Goal: Book appointment/travel/reservation

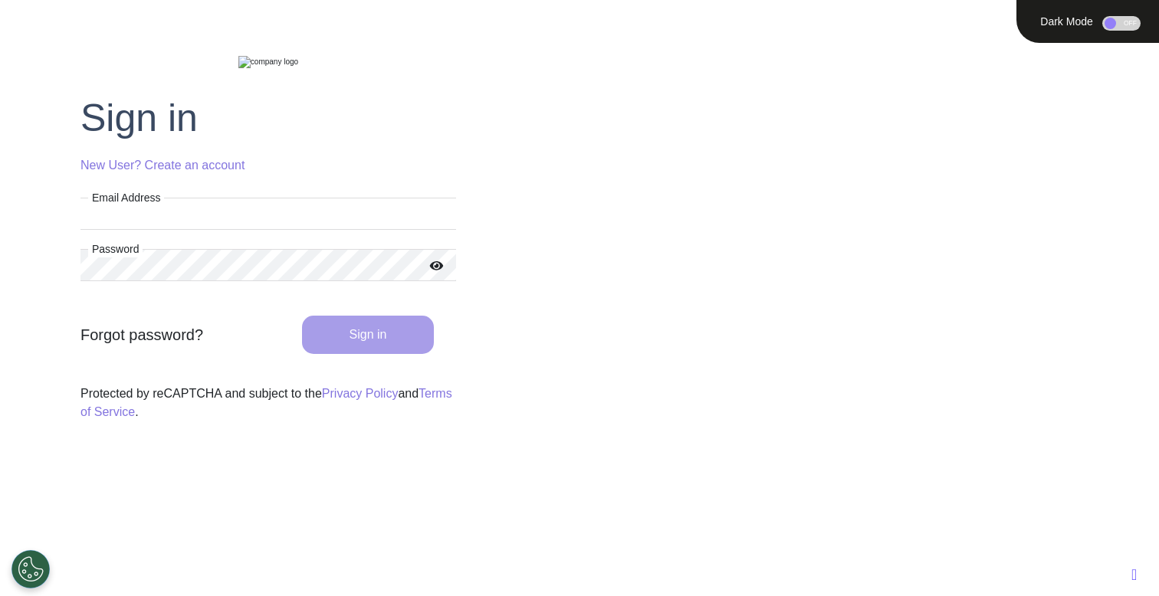
click at [312, 230] on input "Email Address" at bounding box center [268, 214] width 376 height 32
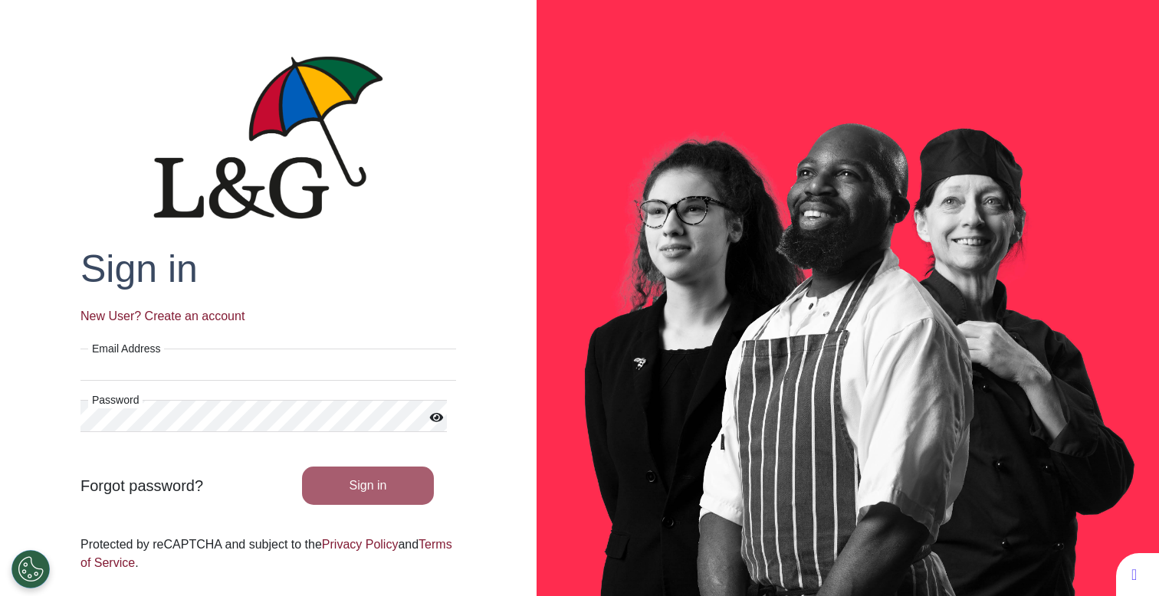
type input "**********"
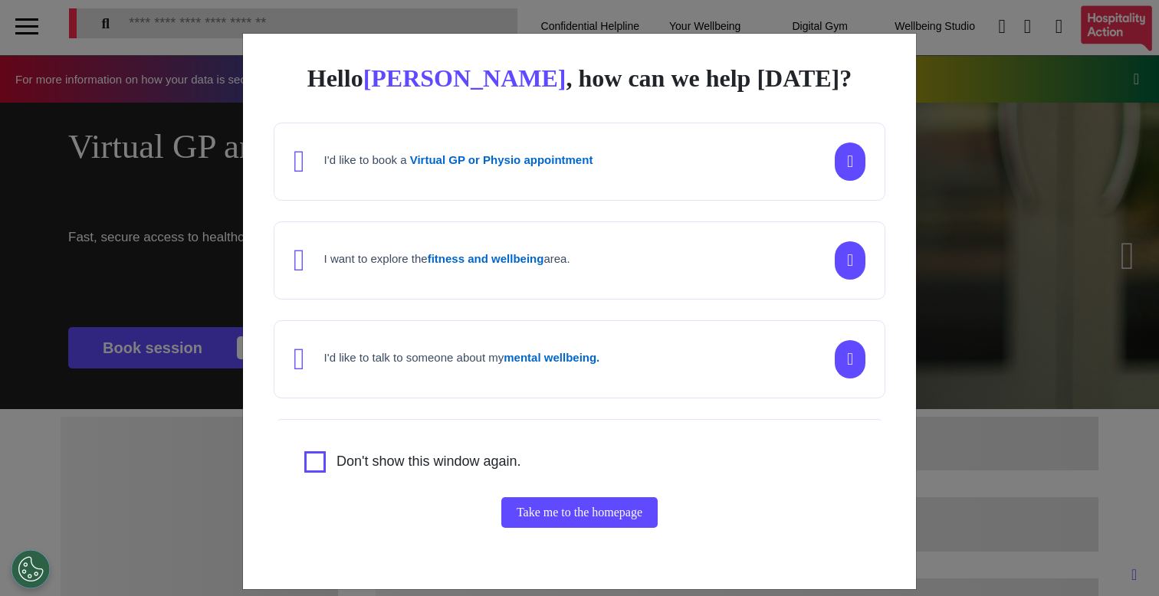
scroll to position [151, 0]
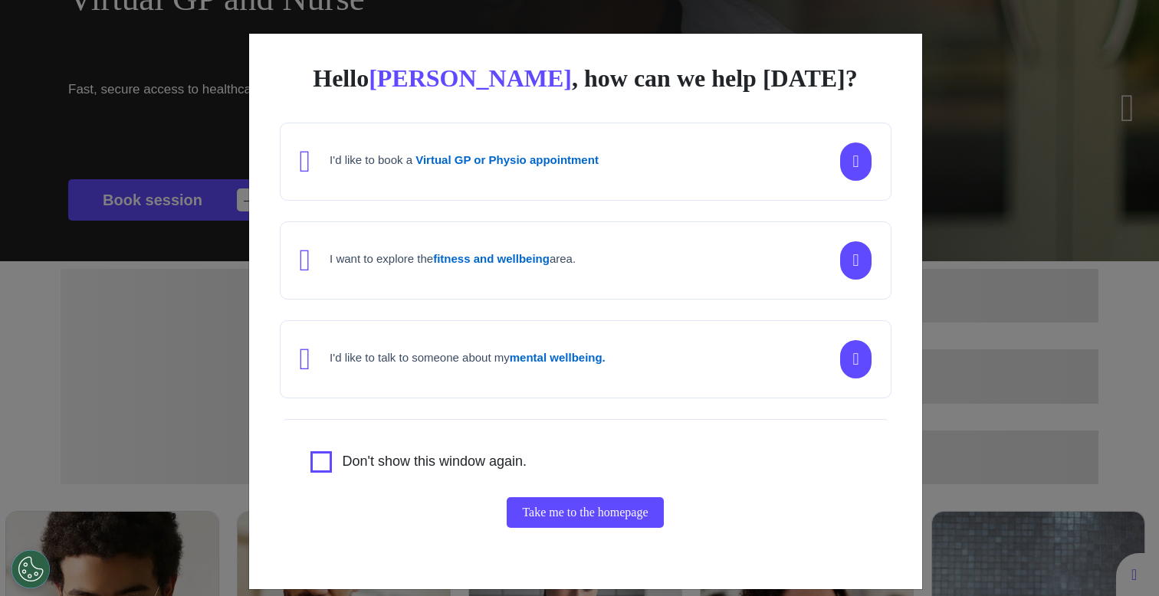
click at [200, 409] on div "Hello Ahmed , how can we help today? I'd like to book a Virtual GP or Physio ap…" at bounding box center [579, 298] width 1159 height 596
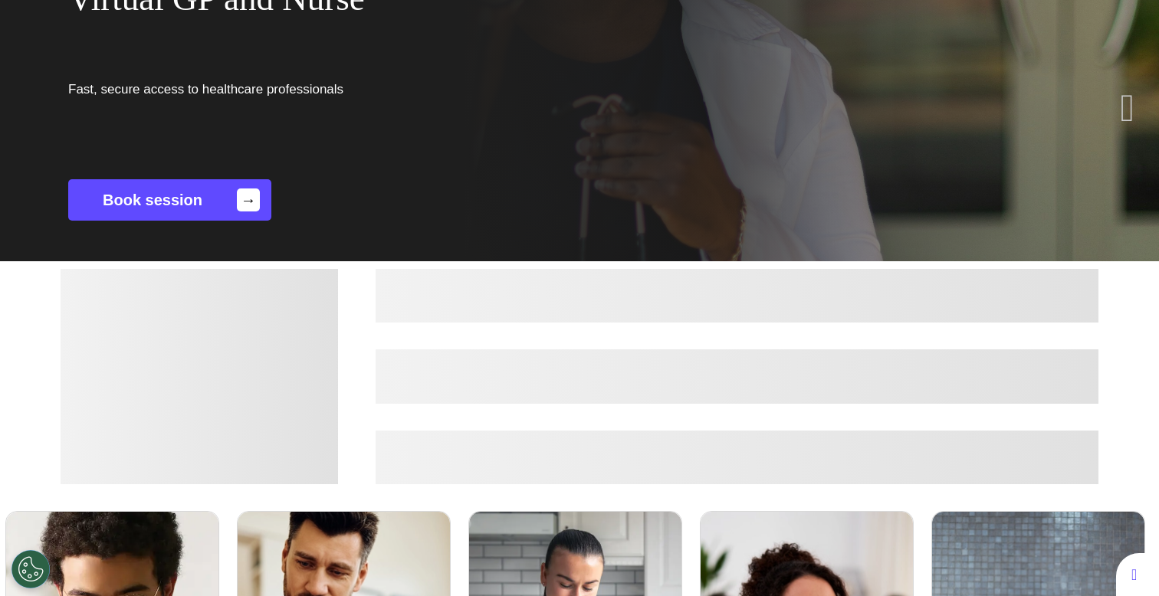
click at [721, 157] on div "Virtual GP and Nurse Fast, secure access to healthcare professionals Book sessi…" at bounding box center [579, 108] width 1159 height 307
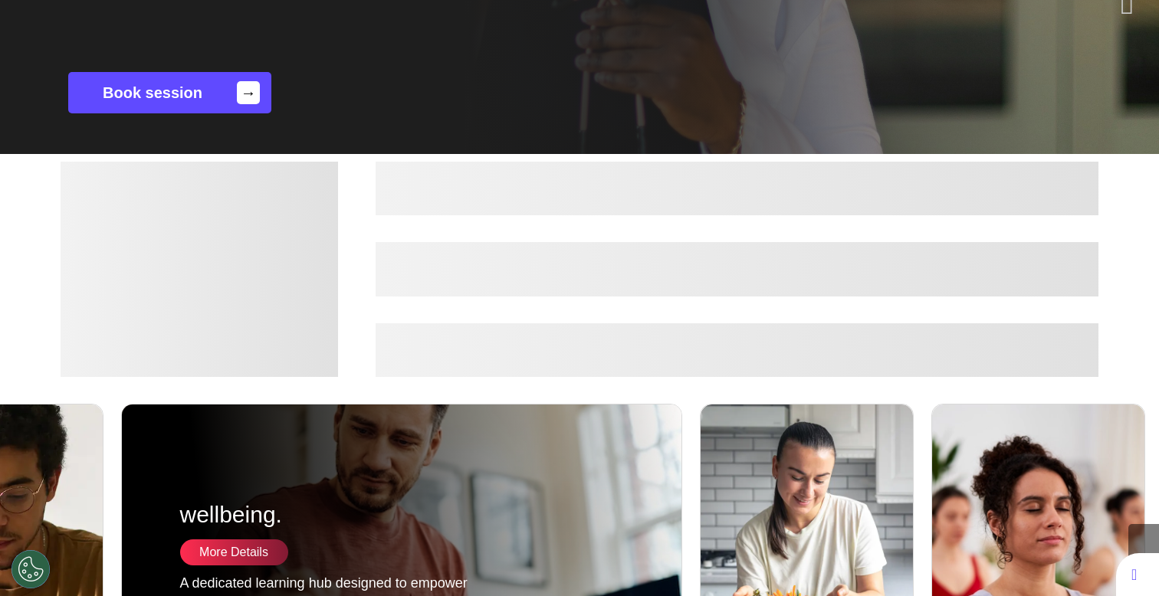
scroll to position [286, 0]
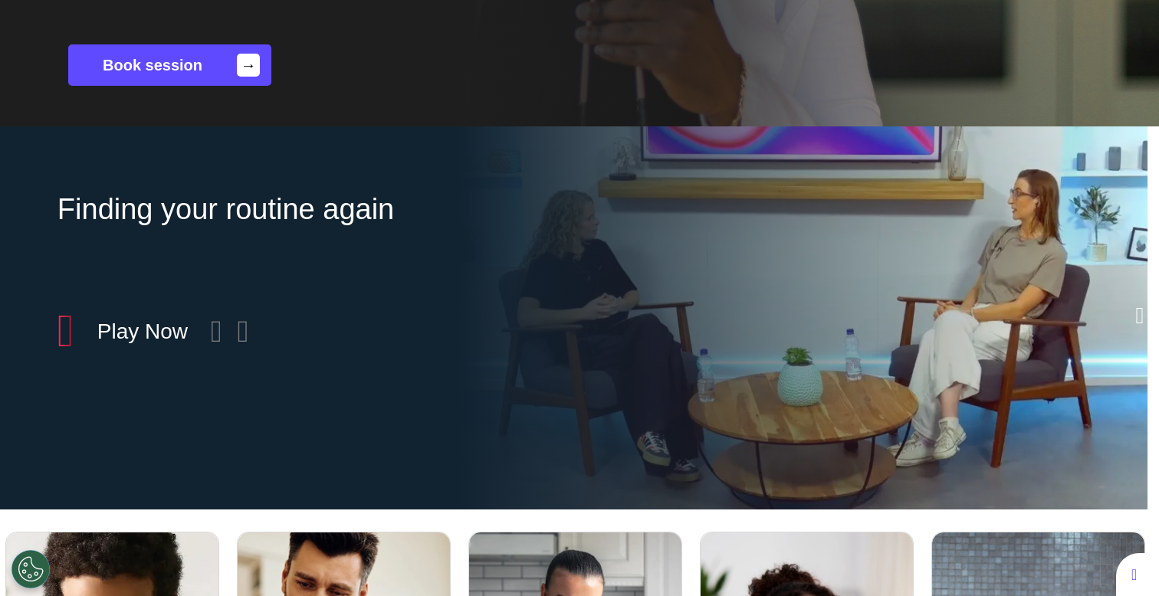
click at [226, 76] on link "Book session →" at bounding box center [169, 64] width 203 height 41
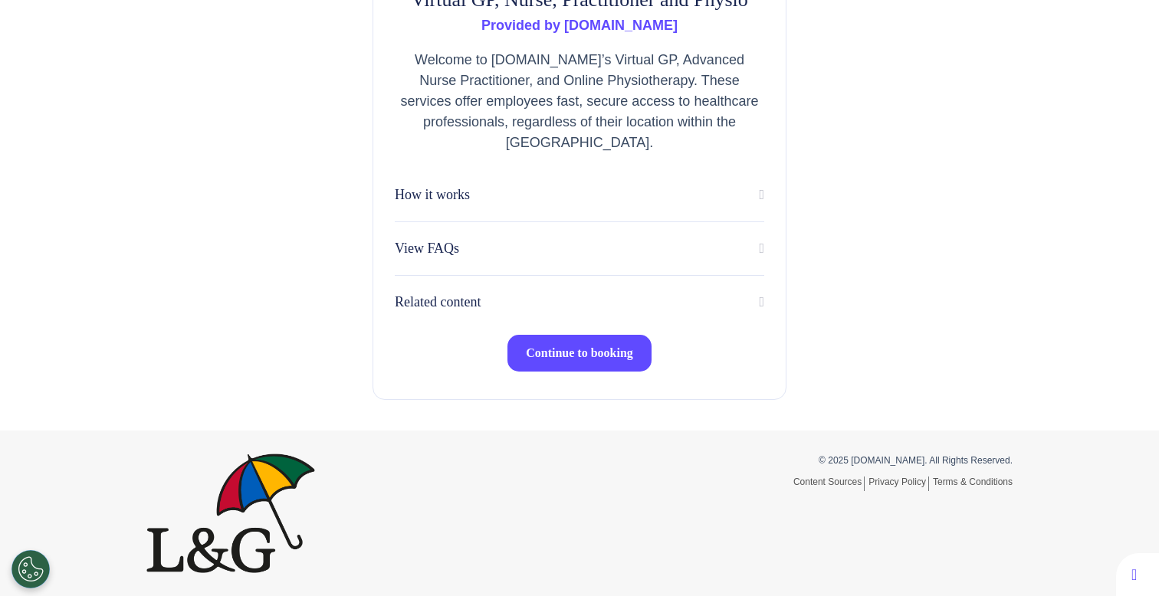
click at [582, 356] on span "Continue to booking" at bounding box center [579, 352] width 107 height 13
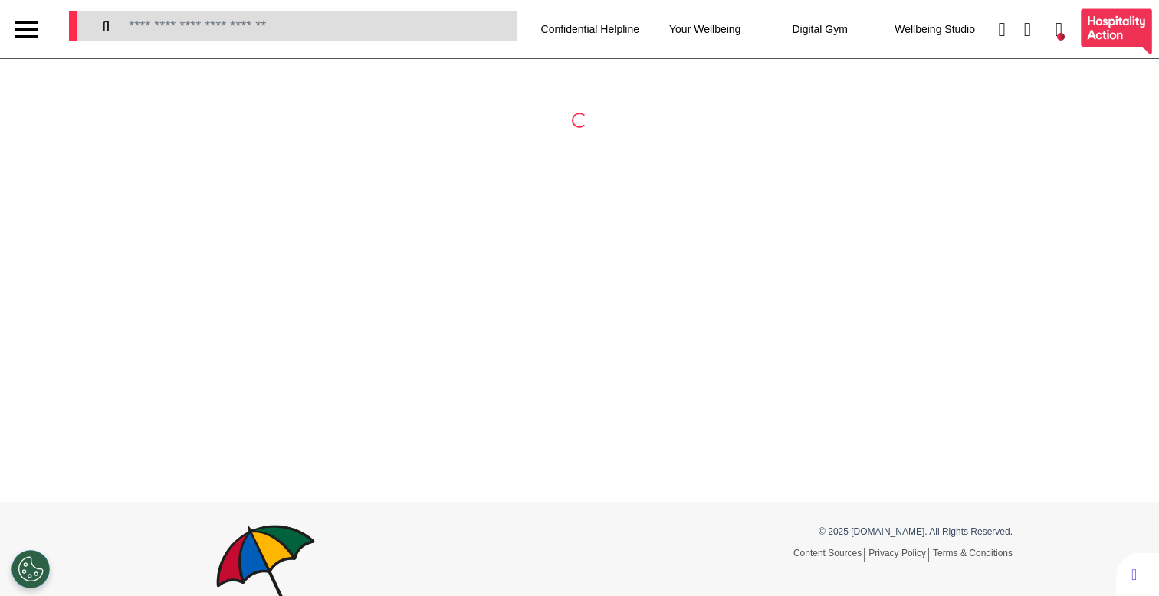
click at [29, 38] on div at bounding box center [26, 29] width 23 height 25
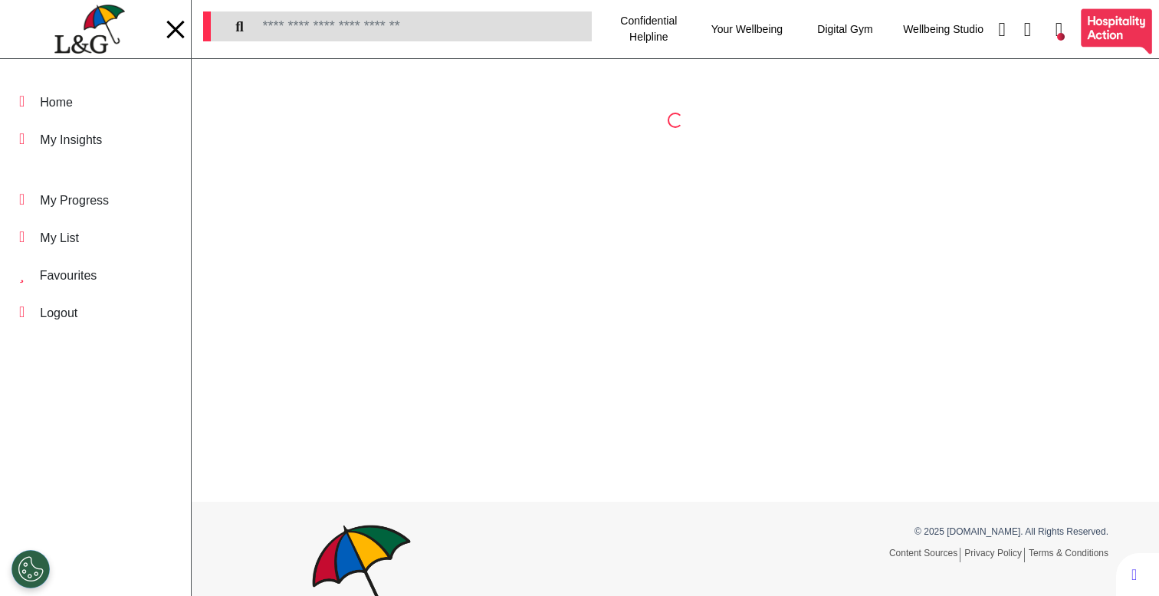
click at [83, 38] on img at bounding box center [89, 30] width 70 height 50
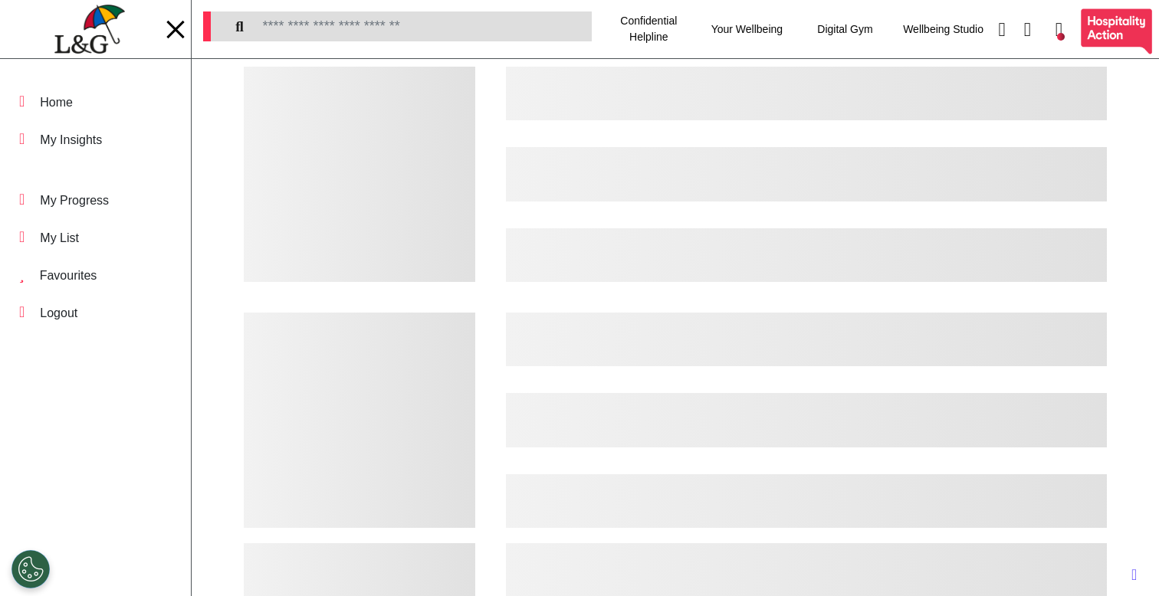
click at [288, 255] on div at bounding box center [360, 174] width 232 height 215
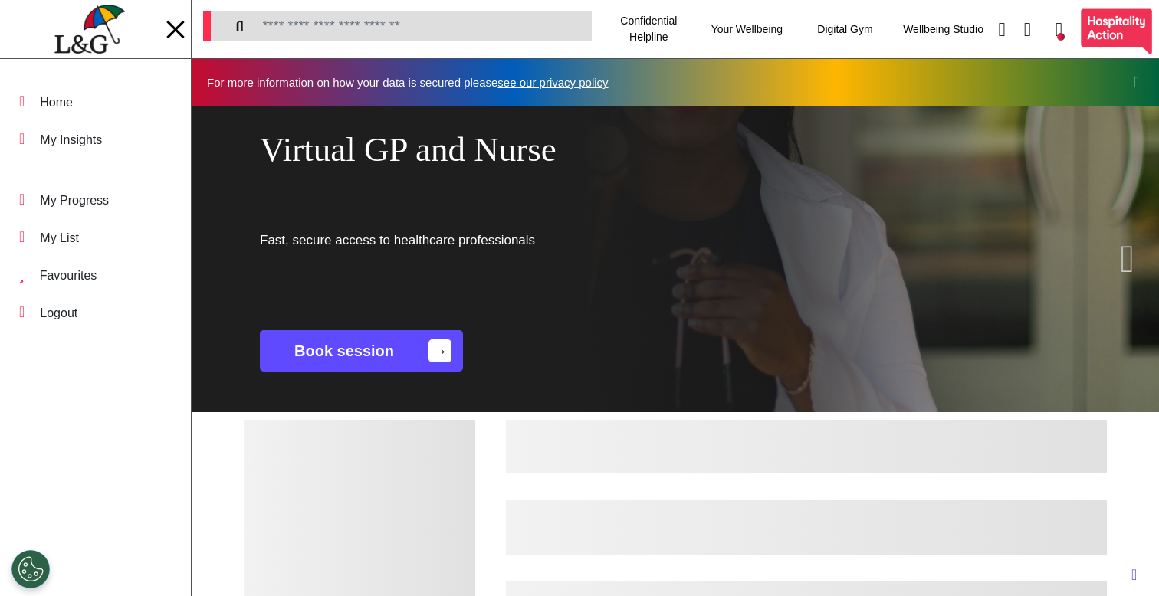
click at [353, 354] on link "Book session →" at bounding box center [361, 350] width 203 height 41
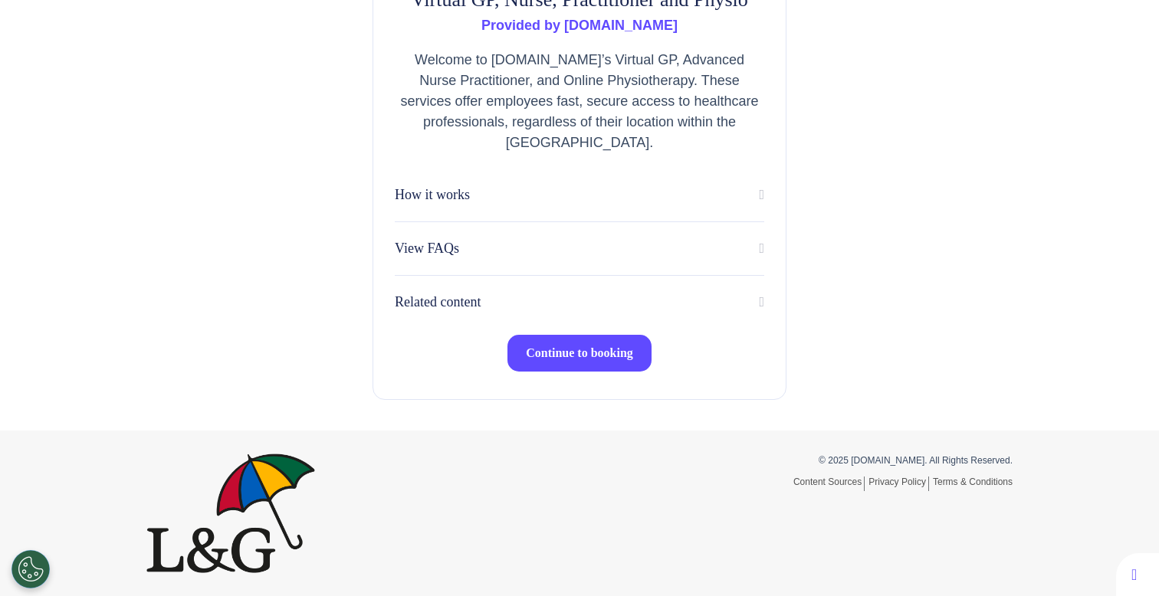
click at [608, 362] on button "Continue to booking" at bounding box center [579, 353] width 144 height 37
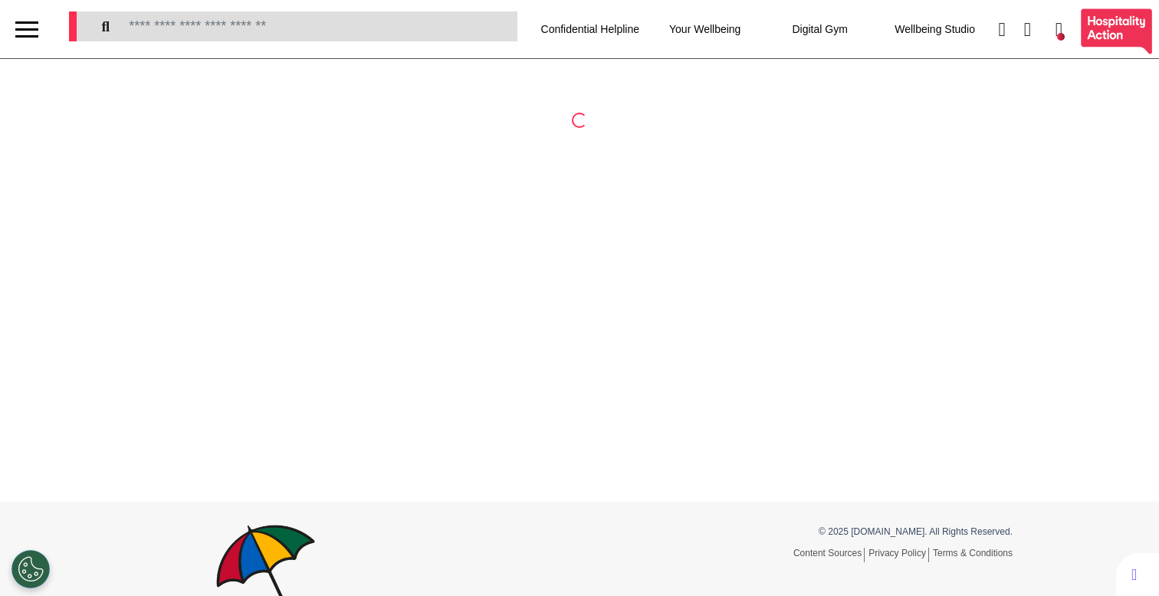
click at [25, 26] on div at bounding box center [26, 29] width 23 height 25
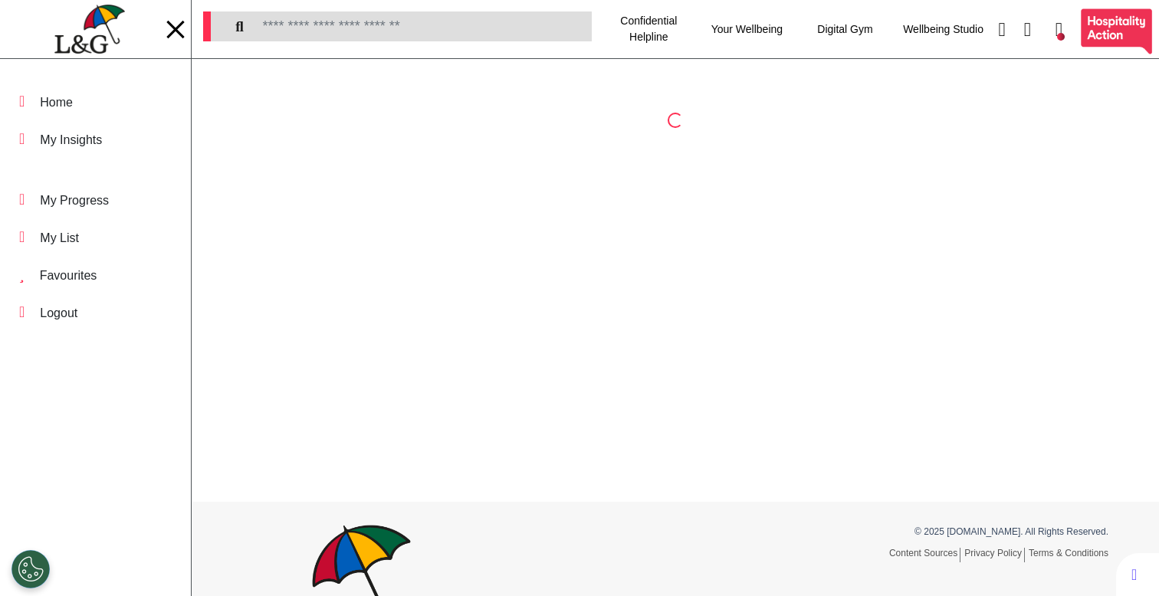
click at [100, 22] on img at bounding box center [89, 30] width 70 height 50
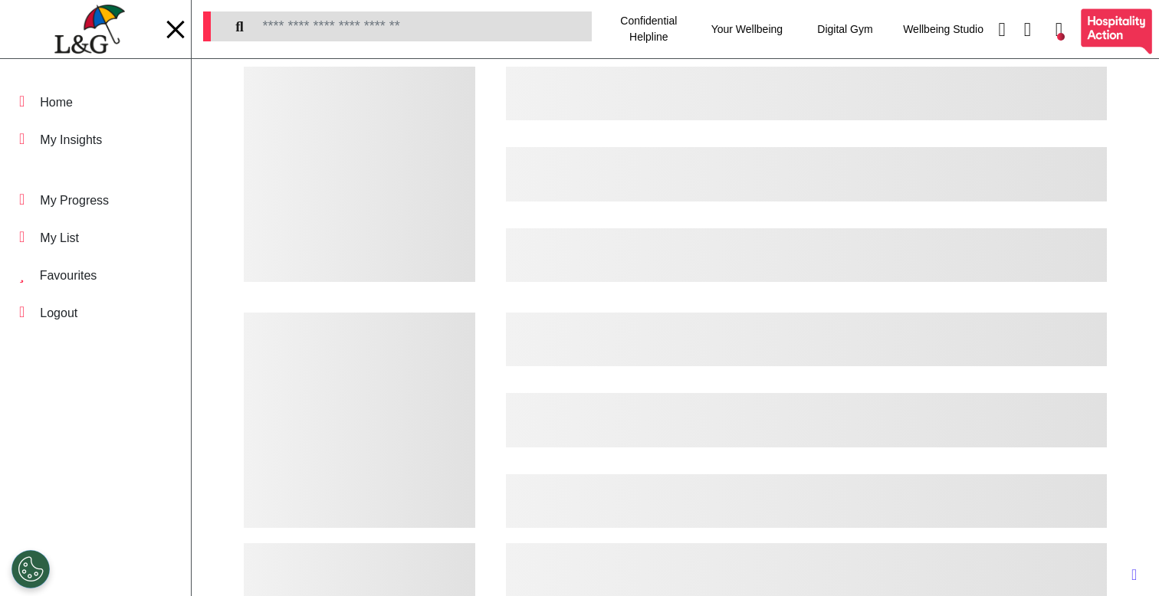
click at [601, 281] on div at bounding box center [806, 255] width 601 height 54
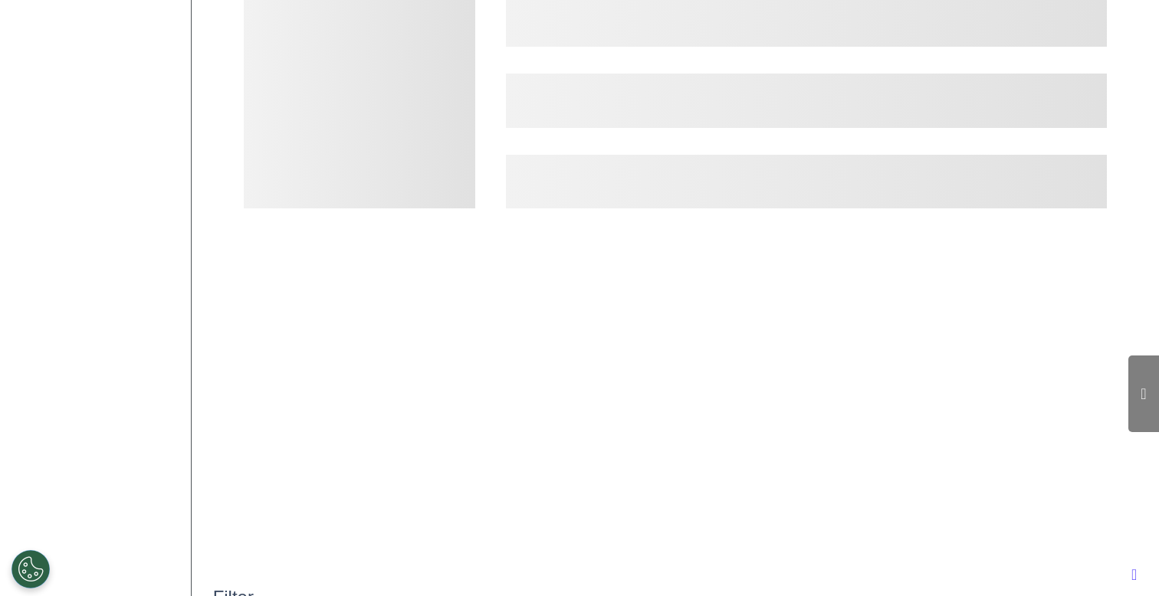
scroll to position [0, 579]
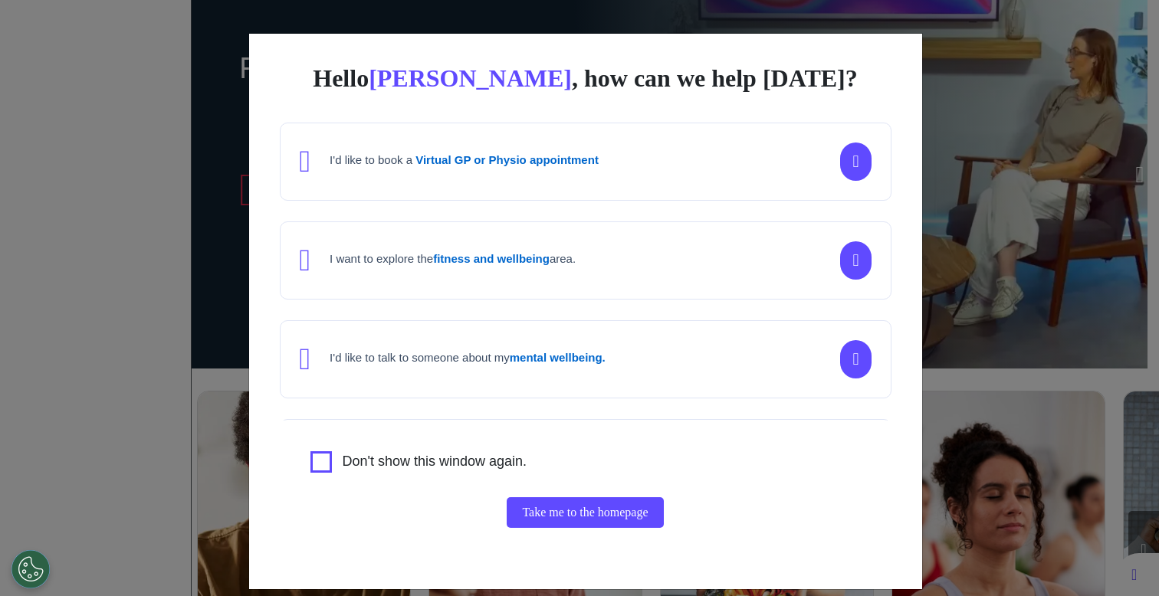
click at [167, 125] on div "Hello Ahmed , how can we help today? I'd like to book a Virtual GP or Physio ap…" at bounding box center [579, 298] width 1159 height 596
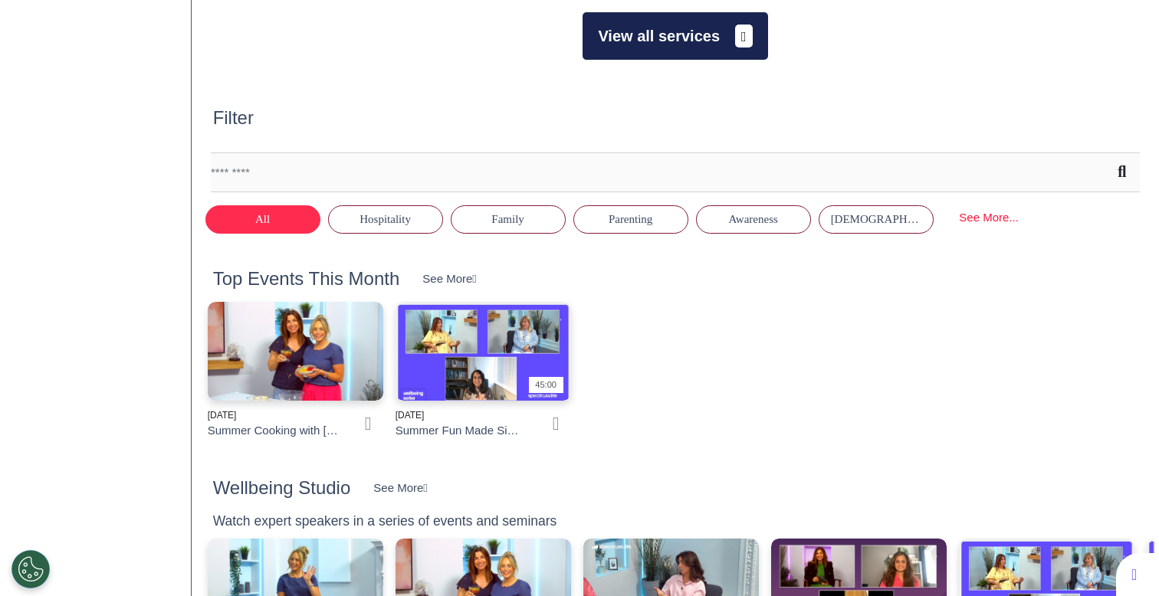
click at [670, 54] on button "View all services" at bounding box center [675, 36] width 185 height 48
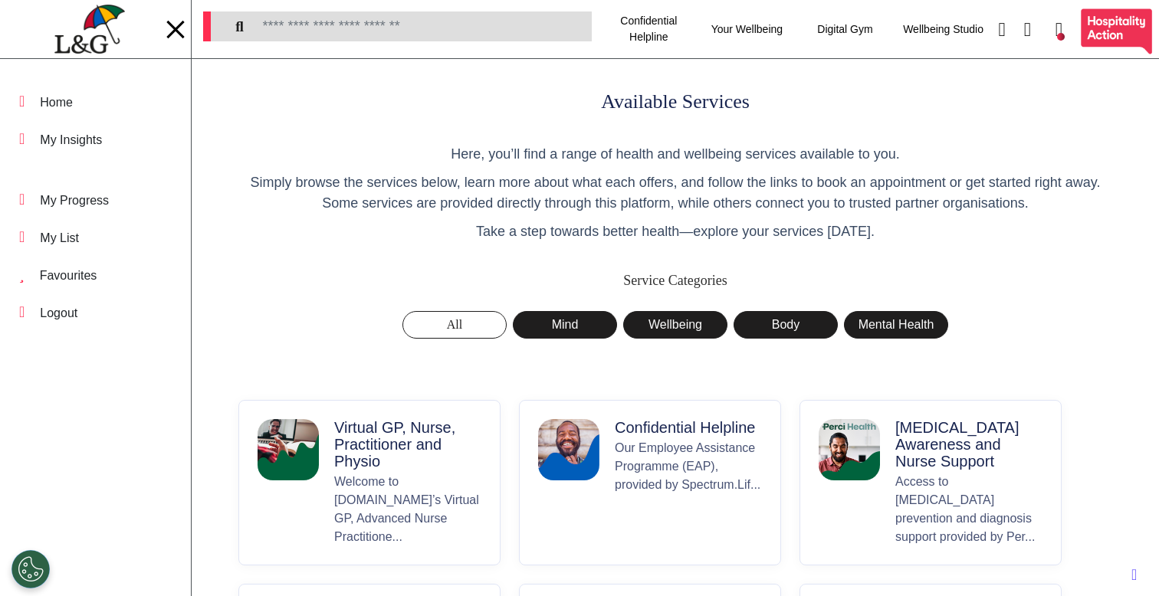
click at [389, 449] on p "Virtual GP, Nurse, Practitioner and Physio" at bounding box center [407, 444] width 147 height 51
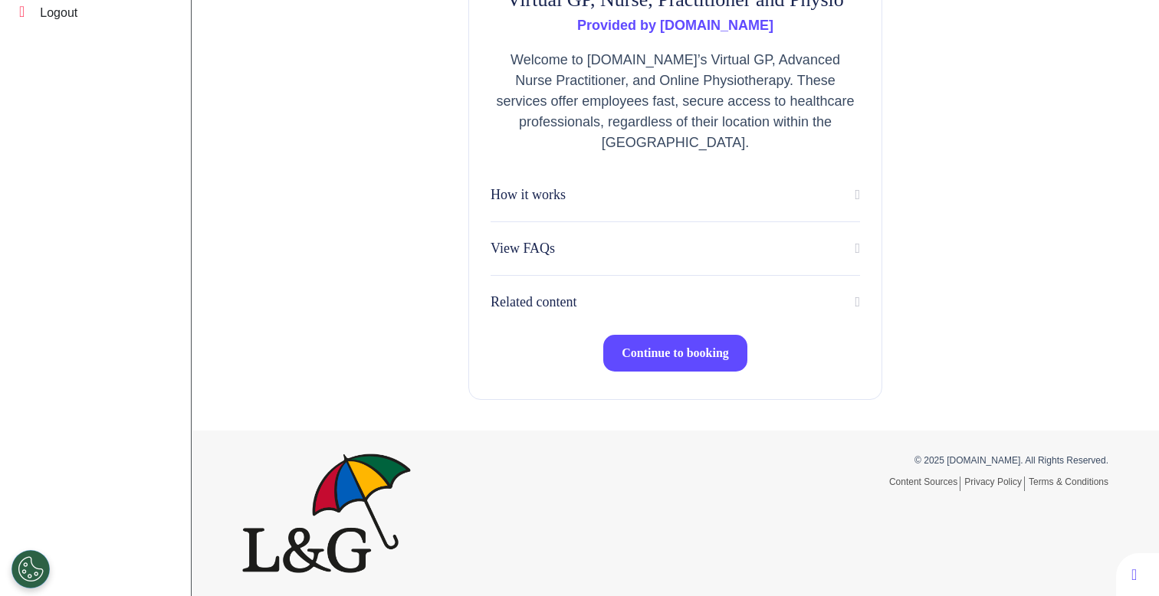
click at [669, 362] on button "Continue to booking" at bounding box center [675, 353] width 144 height 37
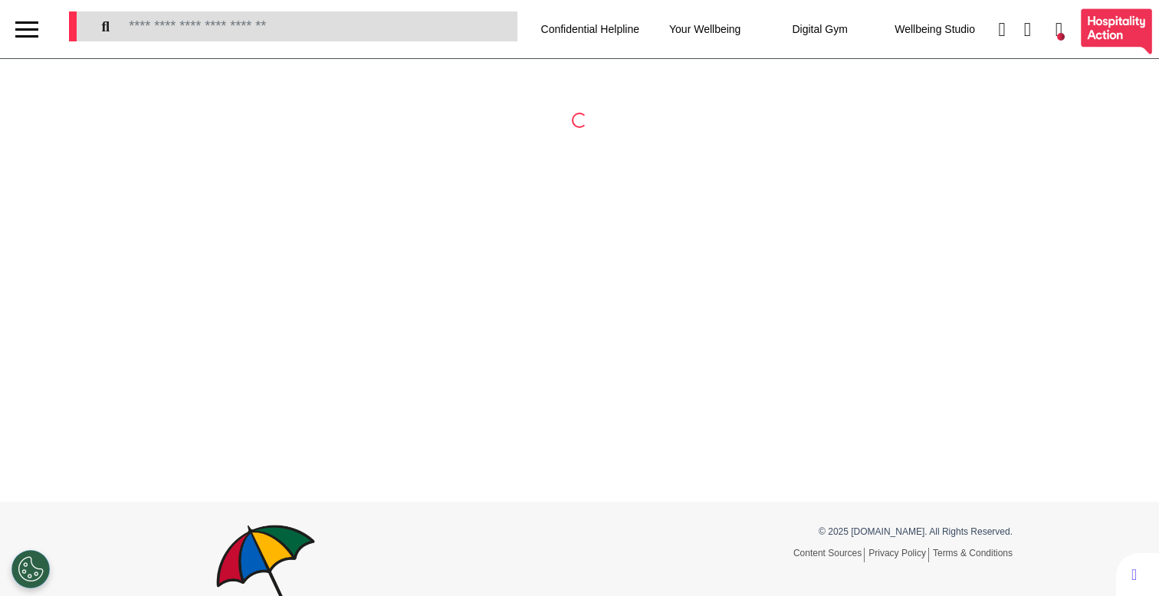
click at [14, 29] on div at bounding box center [27, 29] width 54 height 58
click at [24, 28] on div at bounding box center [26, 29] width 23 height 2
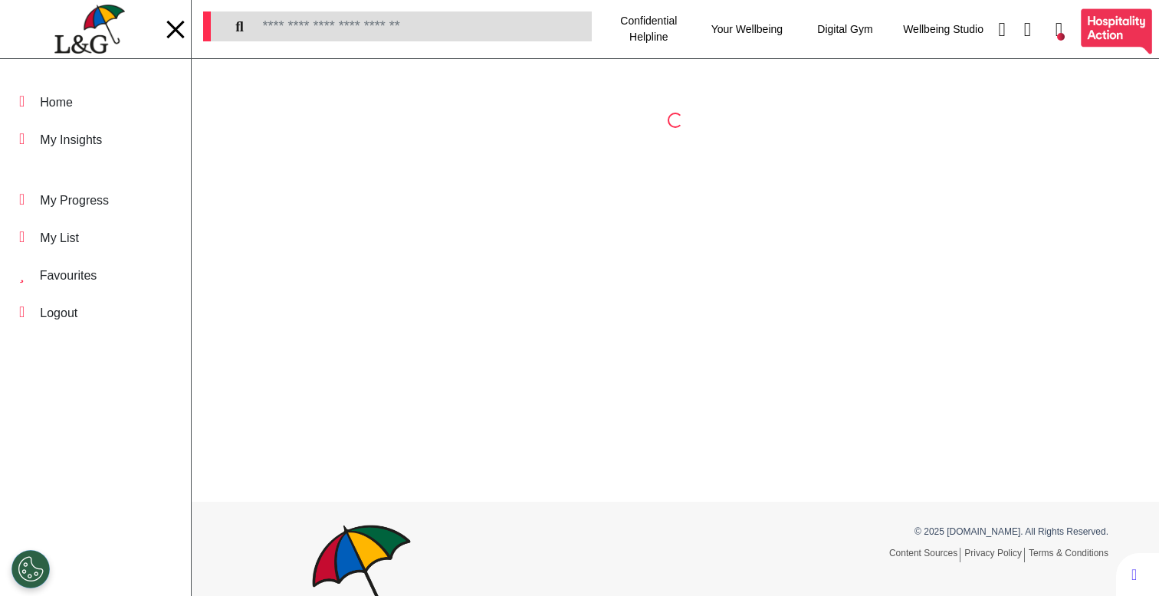
click at [101, 35] on img at bounding box center [89, 30] width 70 height 50
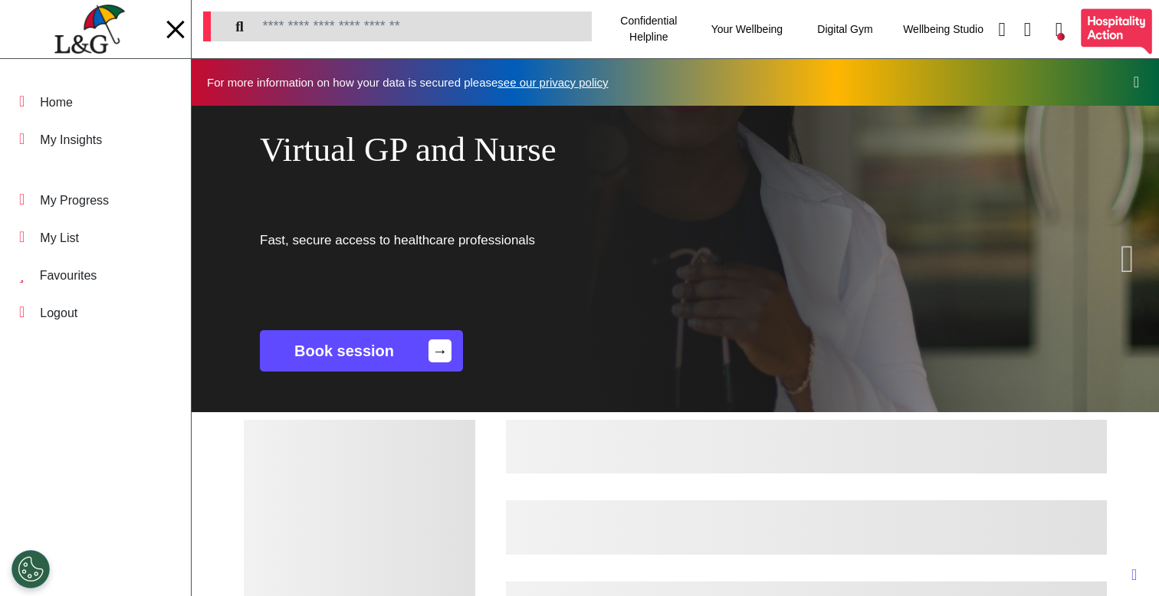
scroll to position [0, 579]
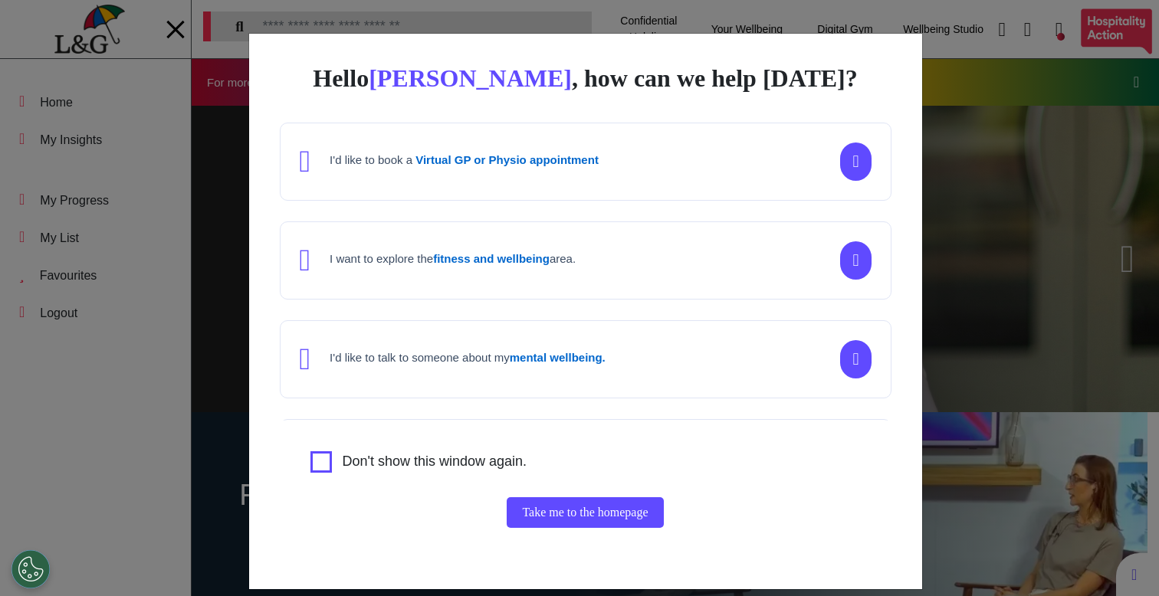
click at [249, 470] on div "Hello Ahmed , how can we help today? I'd like to book a Virtual GP or Physio ap…" at bounding box center [585, 312] width 673 height 556
click at [232, 474] on div "Hello Ahmed , how can we help today? I'd like to book a Virtual GP or Physio ap…" at bounding box center [579, 298] width 1159 height 596
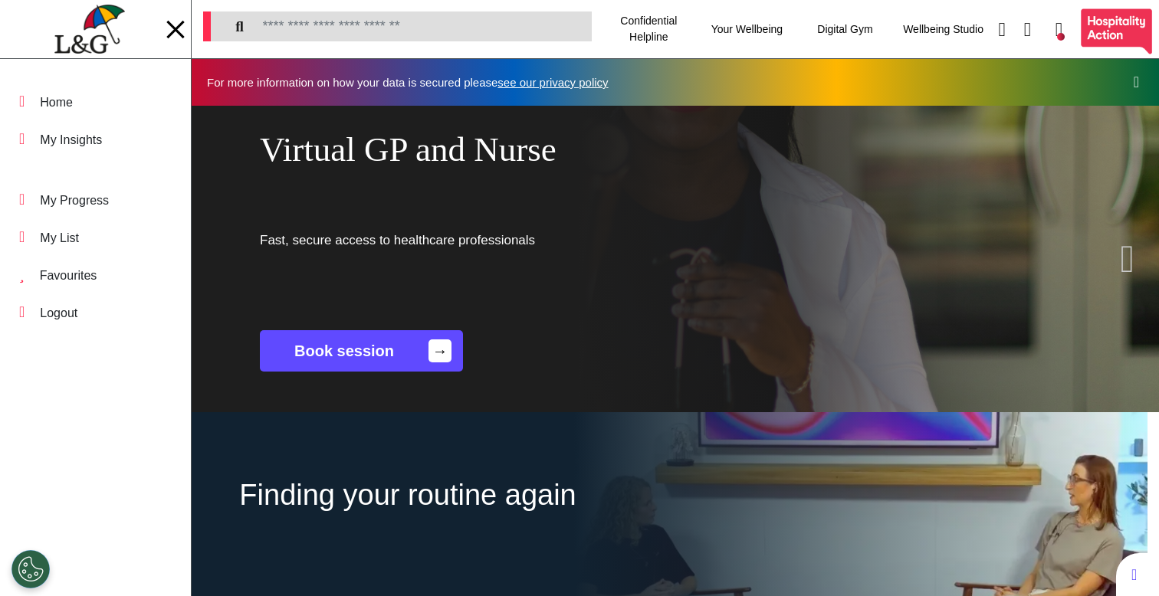
click at [383, 349] on link "Book session →" at bounding box center [361, 350] width 203 height 41
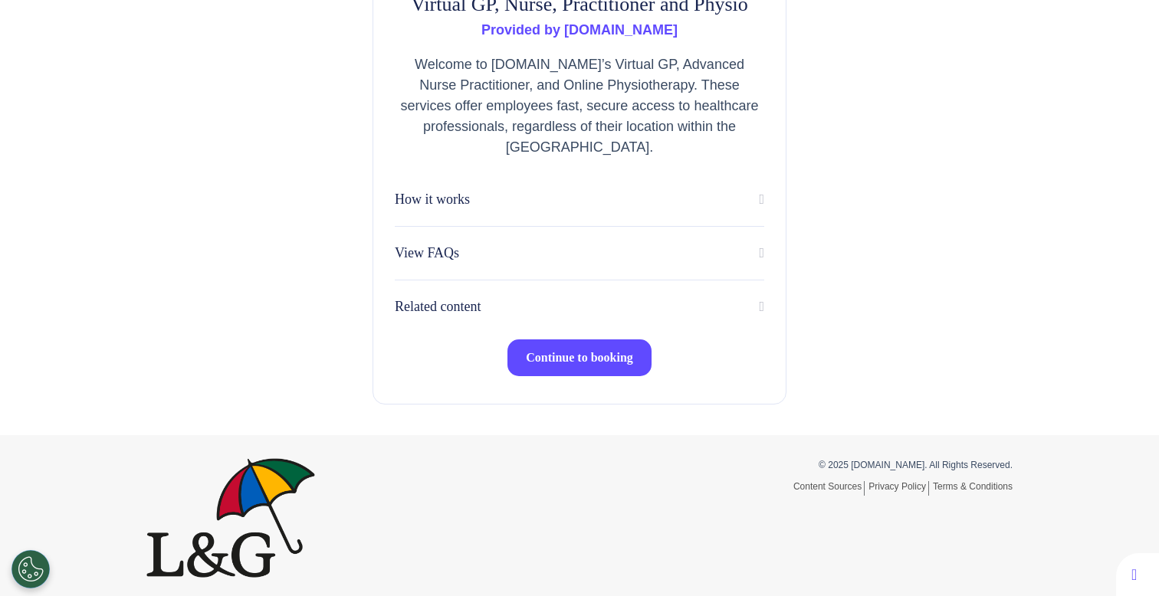
click at [530, 356] on span "Continue to booking" at bounding box center [579, 357] width 107 height 13
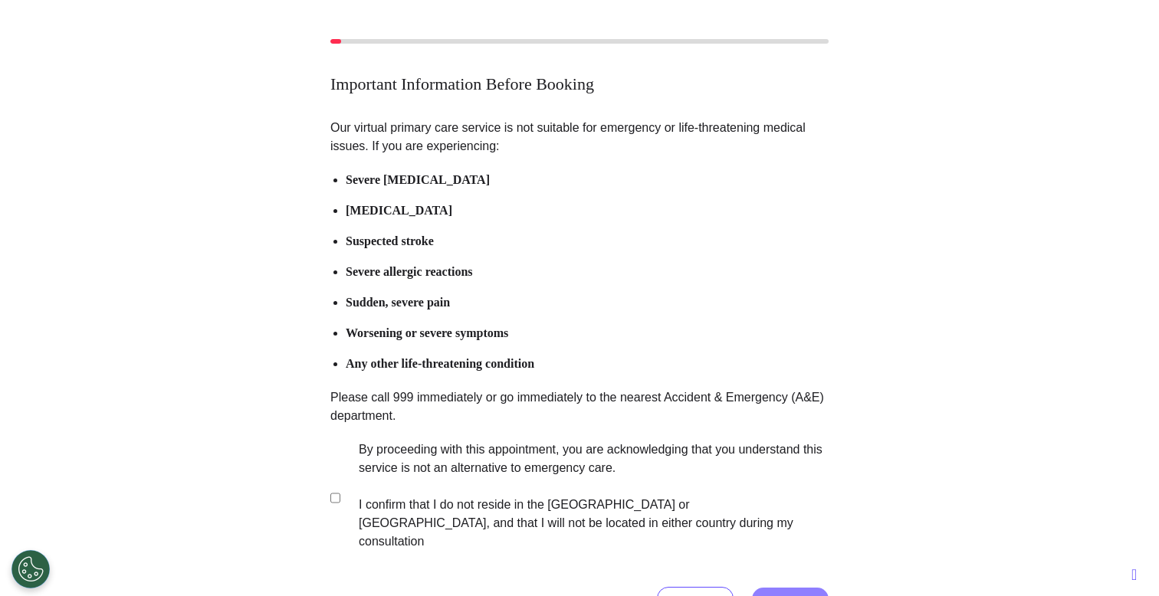
scroll to position [191, 0]
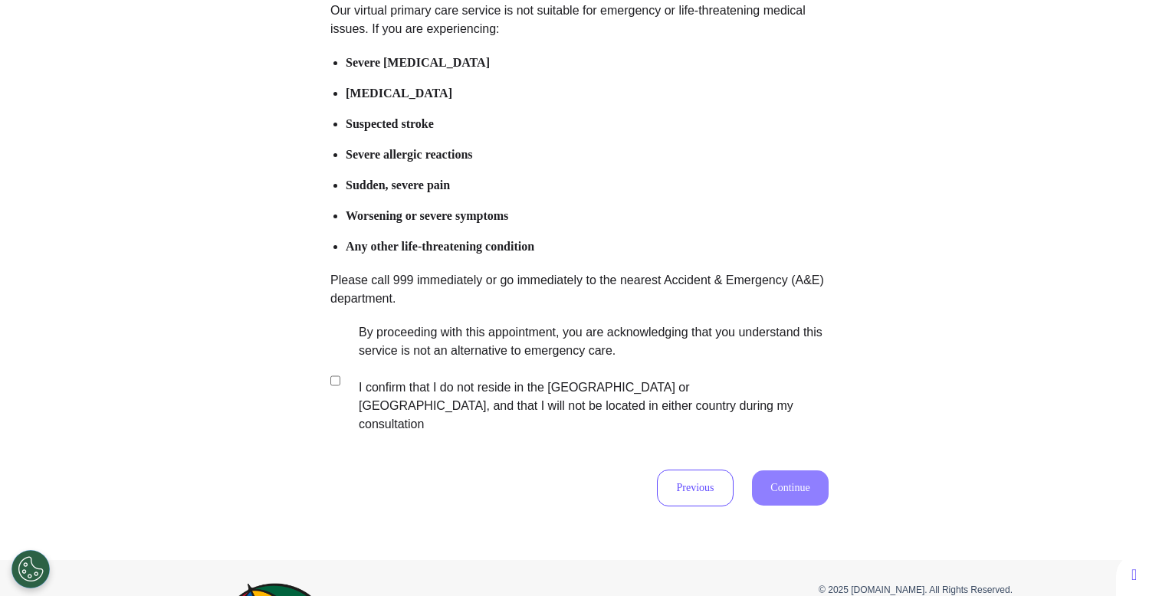
click at [406, 381] on label "By proceeding with this appointment, you are acknowledging that you understand …" at bounding box center [583, 378] width 480 height 110
click at [761, 471] on button "Continue" at bounding box center [790, 488] width 77 height 35
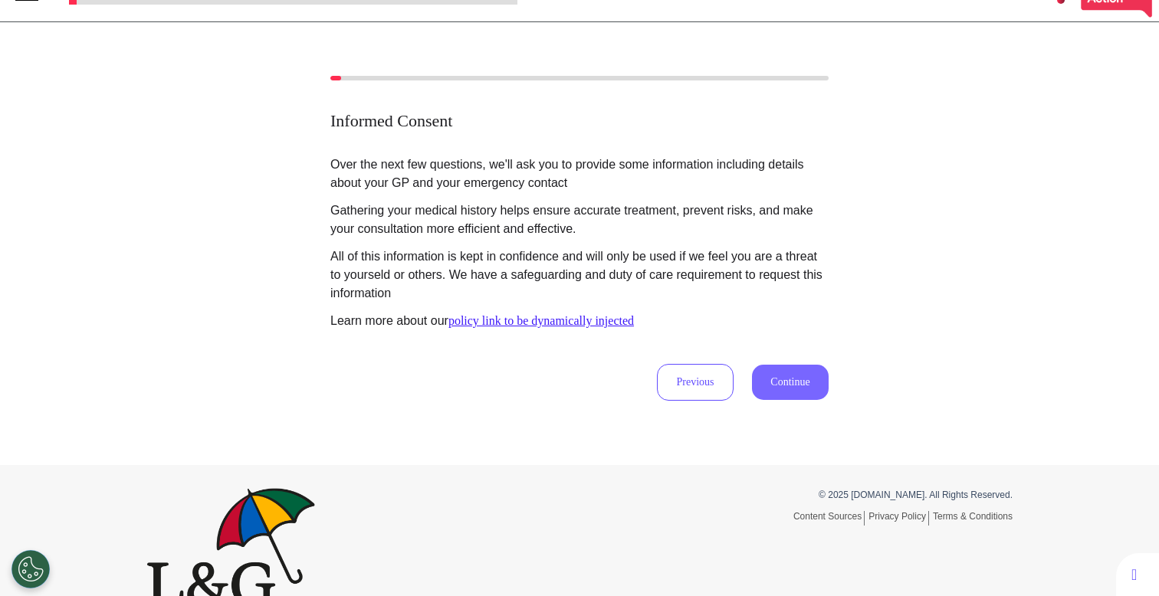
click at [781, 386] on button "Continue" at bounding box center [790, 382] width 77 height 35
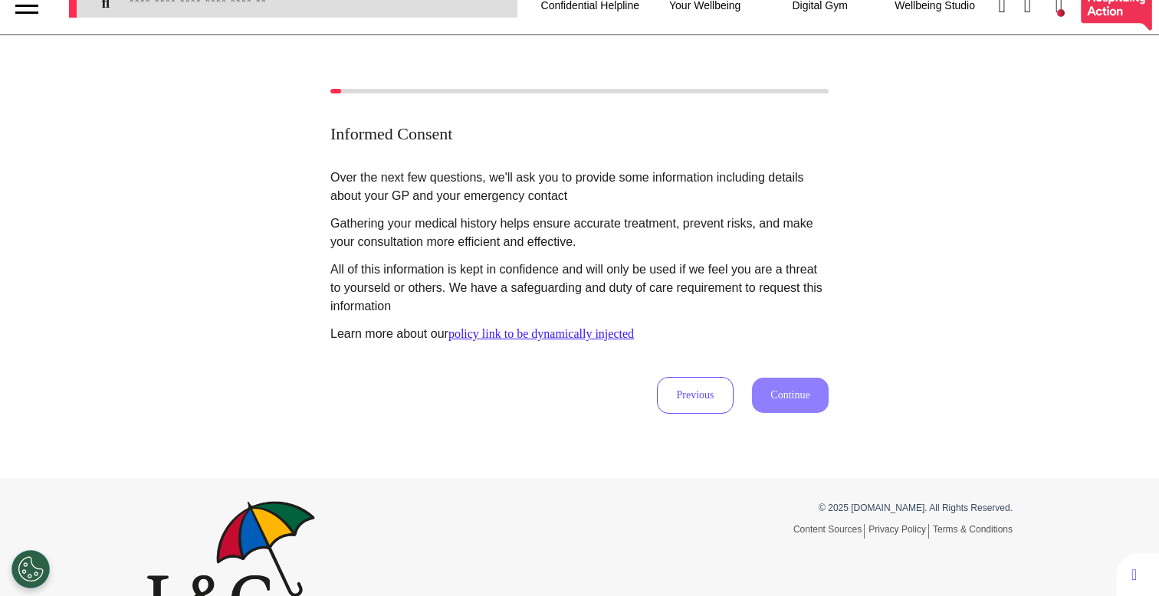
scroll to position [0, 0]
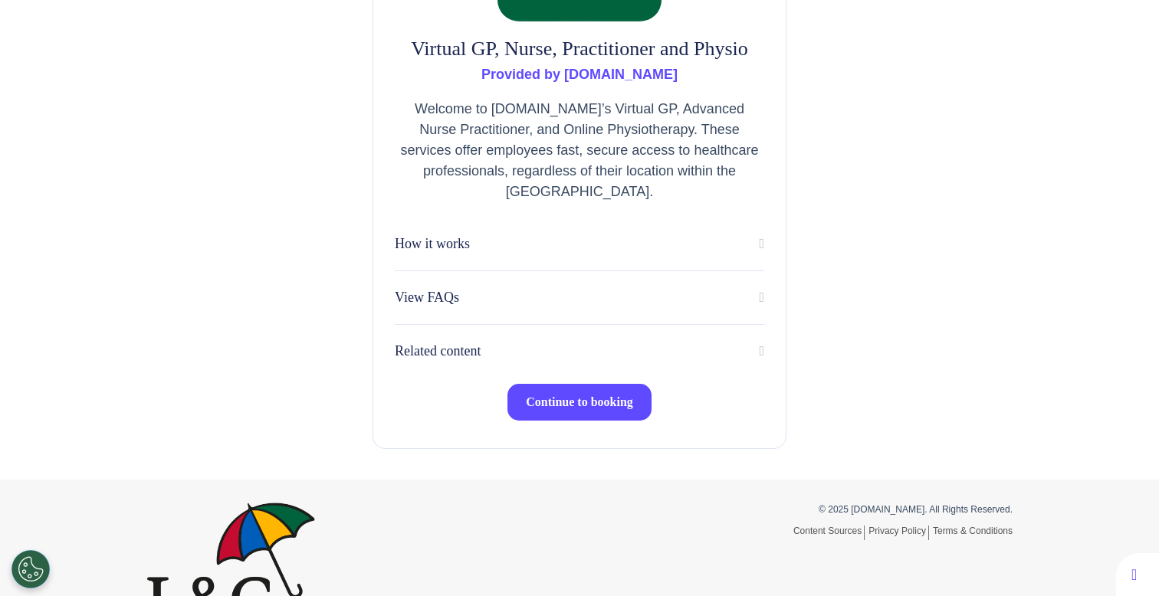
click at [569, 415] on button "Continue to booking" at bounding box center [579, 402] width 144 height 37
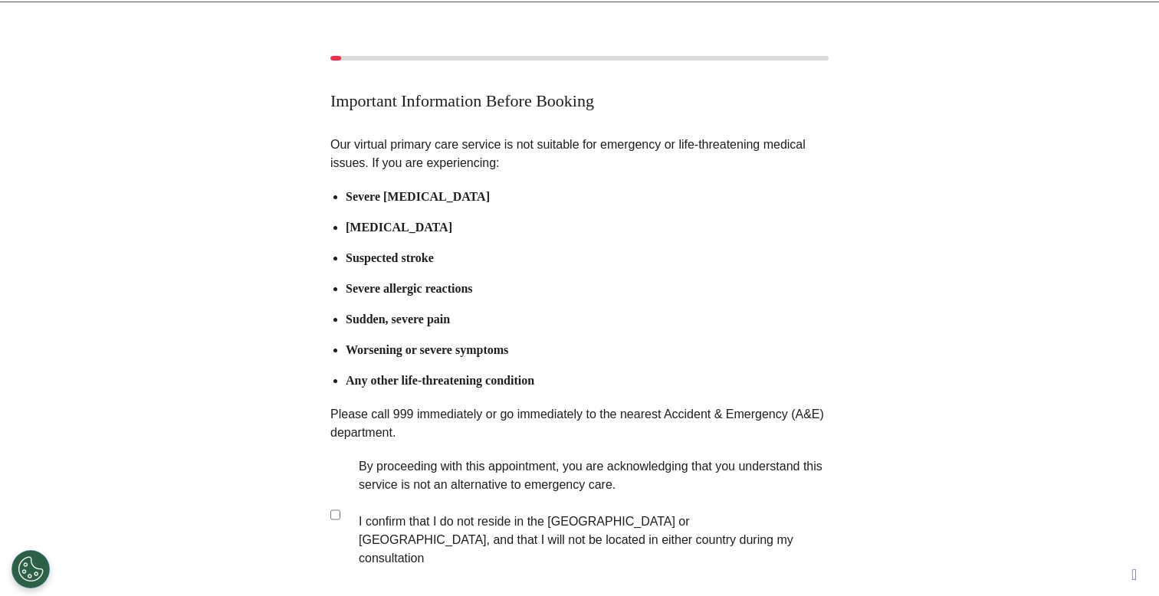
scroll to position [114, 0]
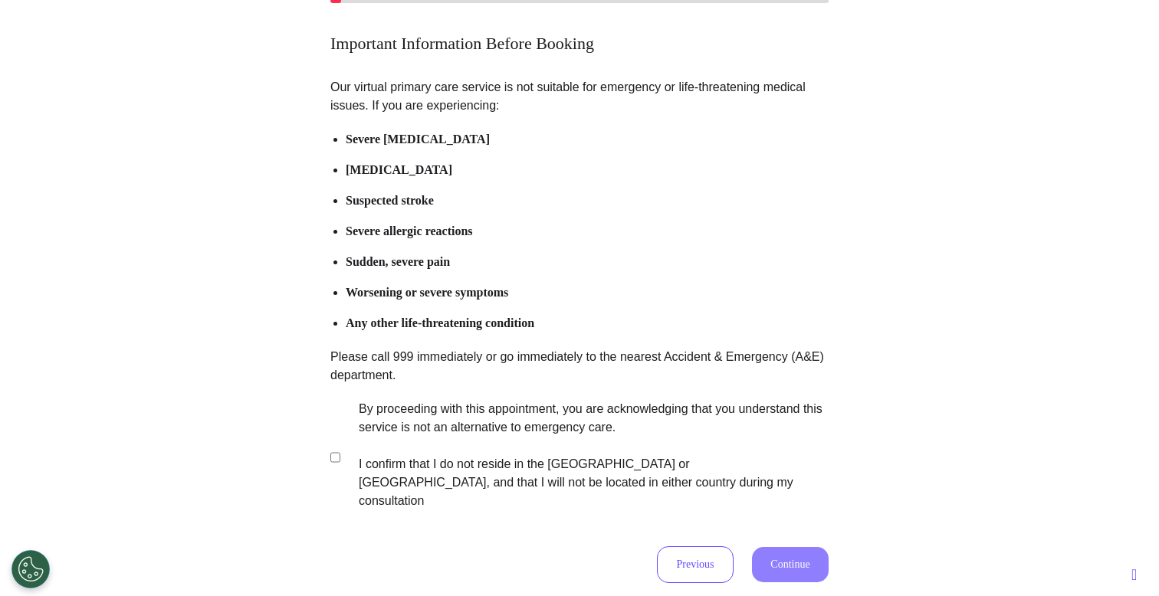
click at [565, 455] on label "By proceeding with this appointment, you are acknowledging that you understand …" at bounding box center [583, 455] width 480 height 110
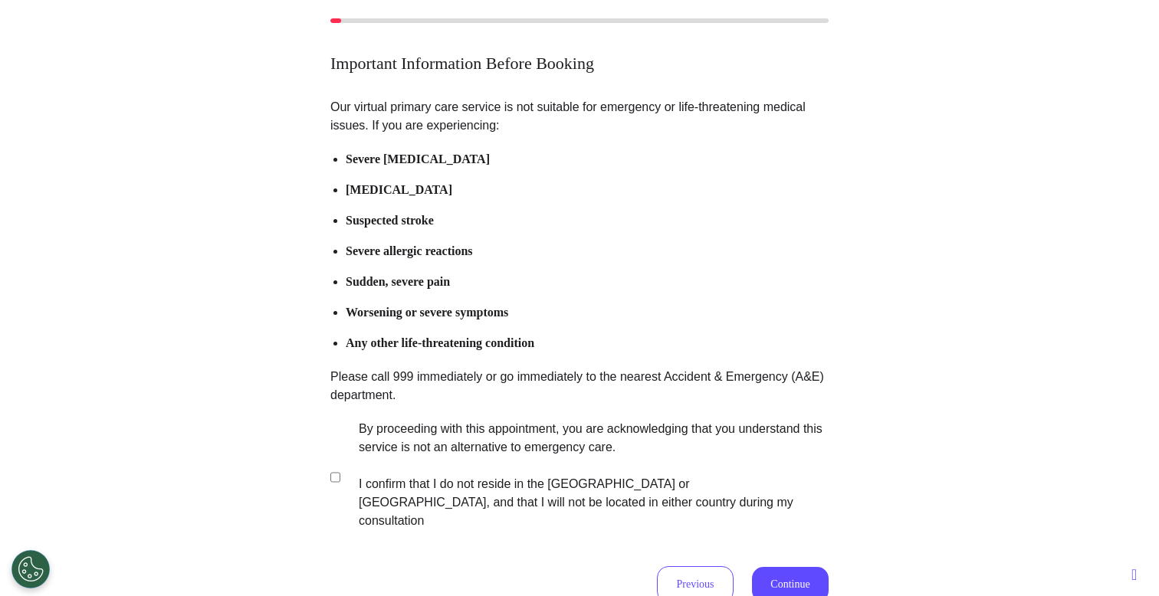
scroll to position [94, 0]
click at [797, 576] on button "Continue" at bounding box center [790, 585] width 77 height 35
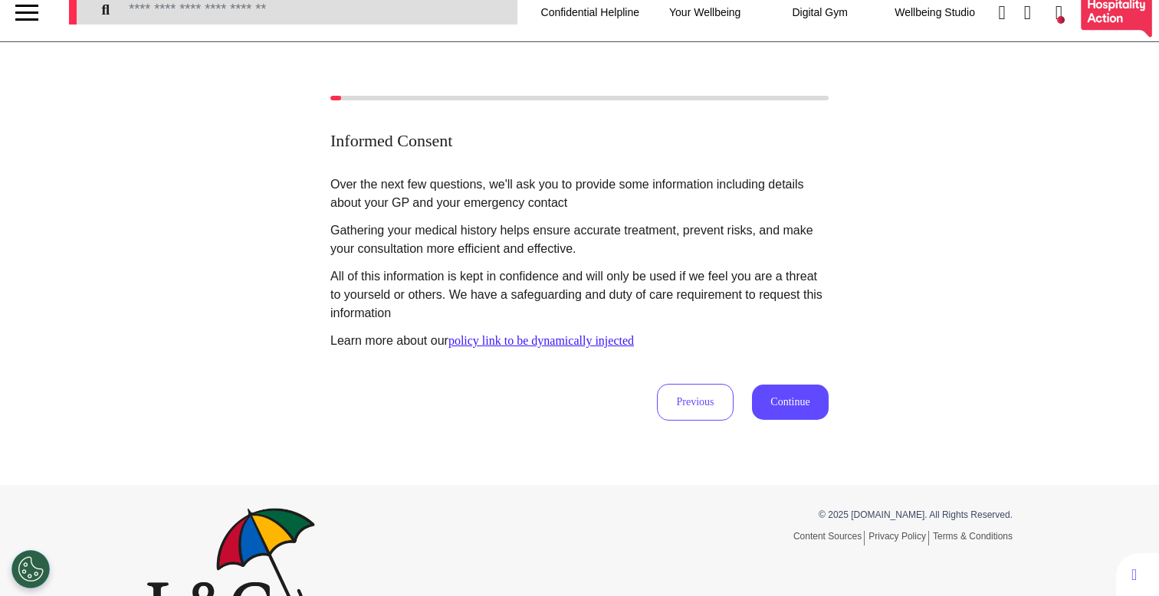
scroll to position [0, 0]
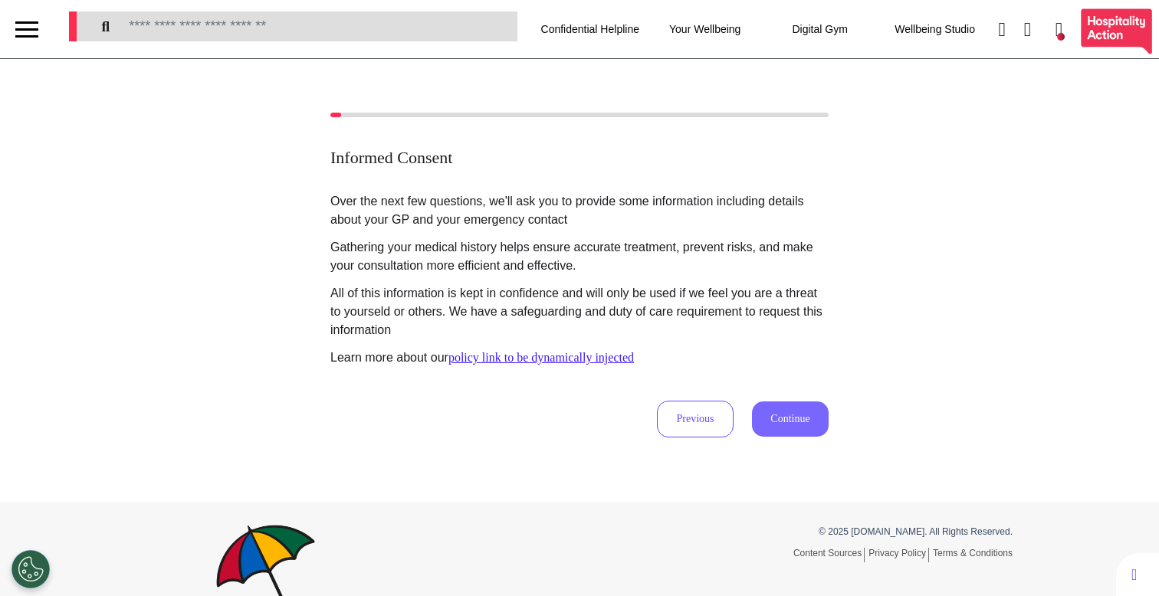
click at [767, 429] on button "Continue" at bounding box center [790, 419] width 77 height 35
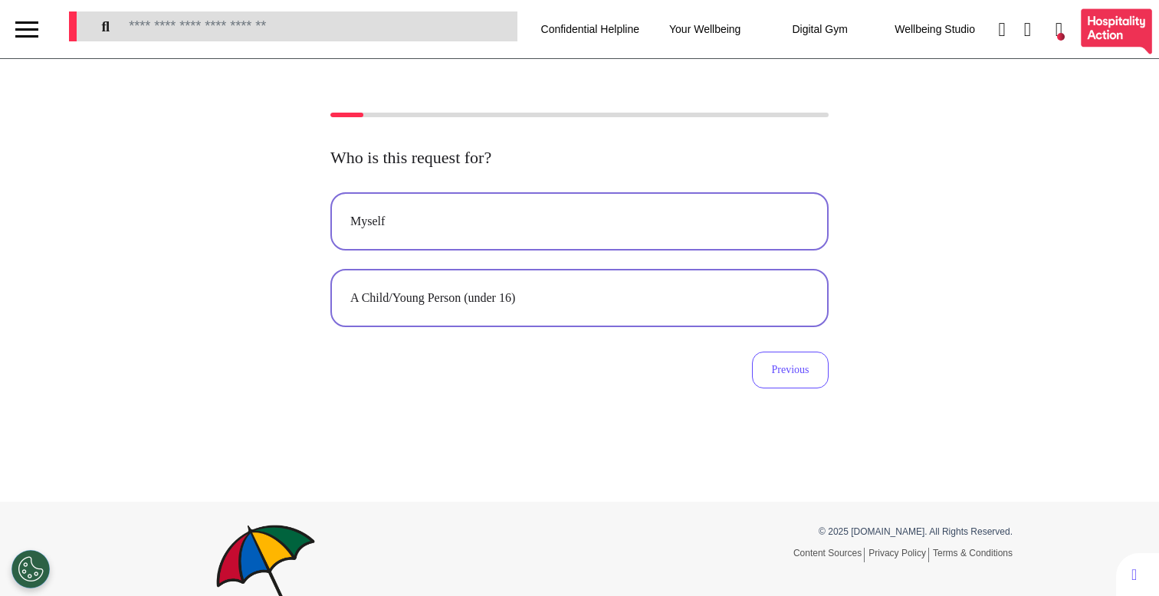
click at [751, 200] on button "Myself" at bounding box center [579, 221] width 498 height 58
